Goal: Navigation & Orientation: Find specific page/section

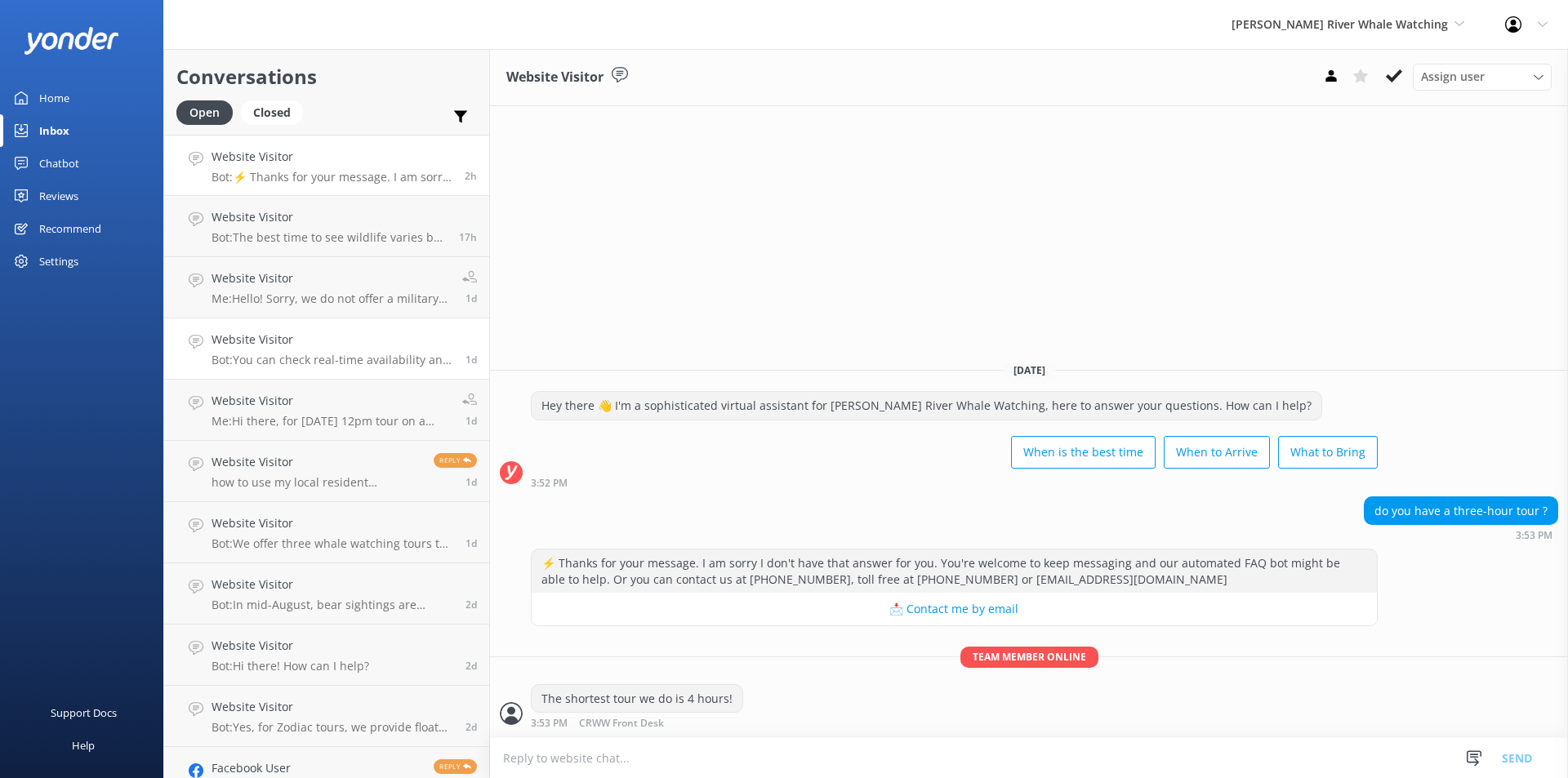
click at [209, 330] on link "Website Visitor Bot: You can check real-time availability and book your Wildlif…" at bounding box center [327, 348] width 325 height 61
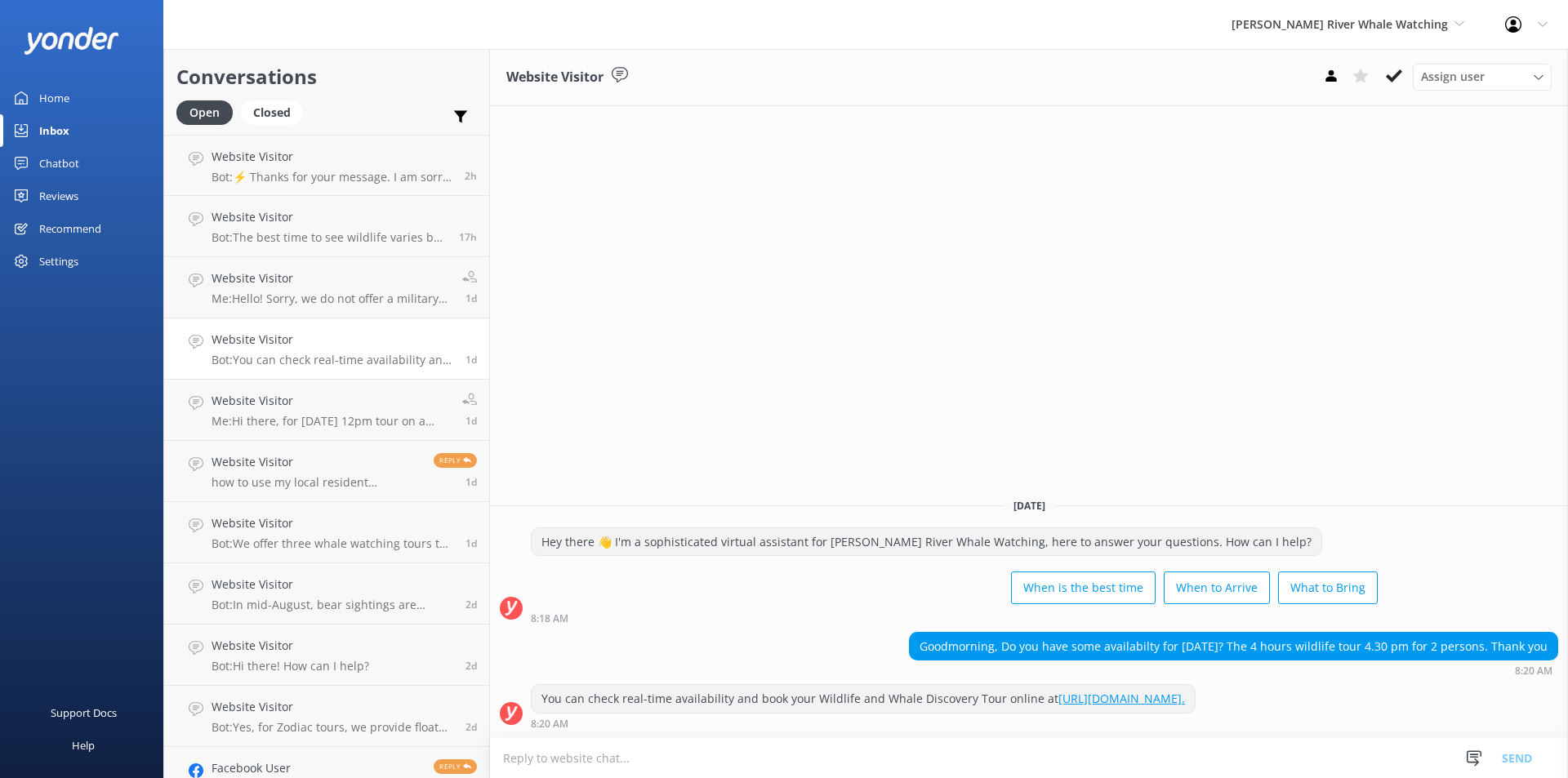
click at [53, 106] on div "Home" at bounding box center [55, 97] width 30 height 33
